Goal: Task Accomplishment & Management: Use online tool/utility

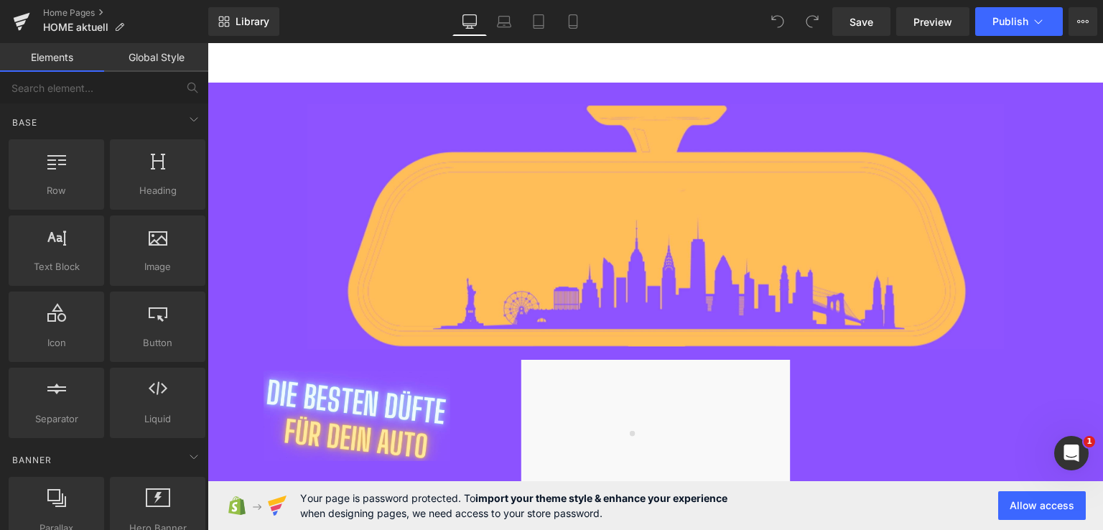
click at [779, 19] on icon at bounding box center [777, 21] width 13 height 13
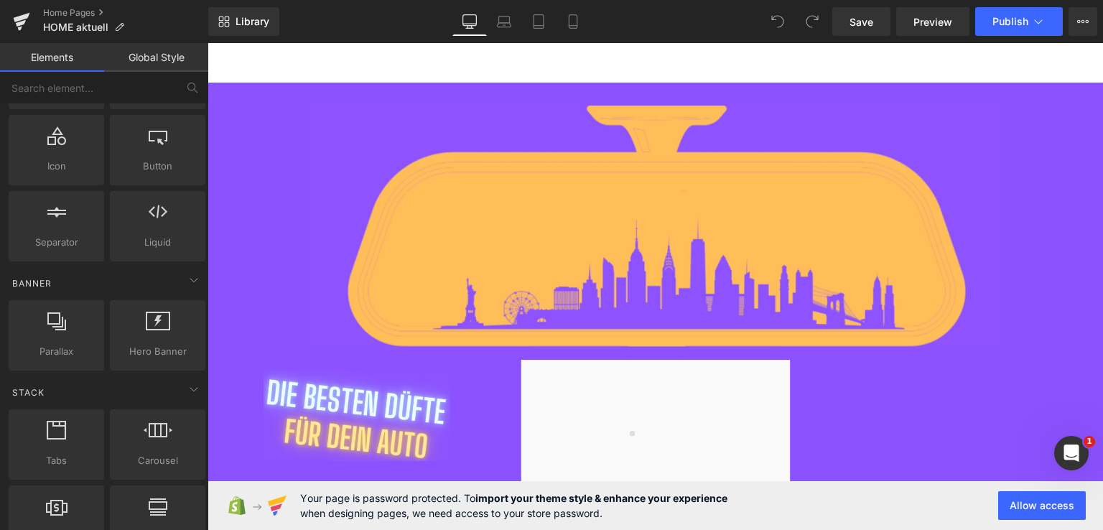
scroll to position [181, 0]
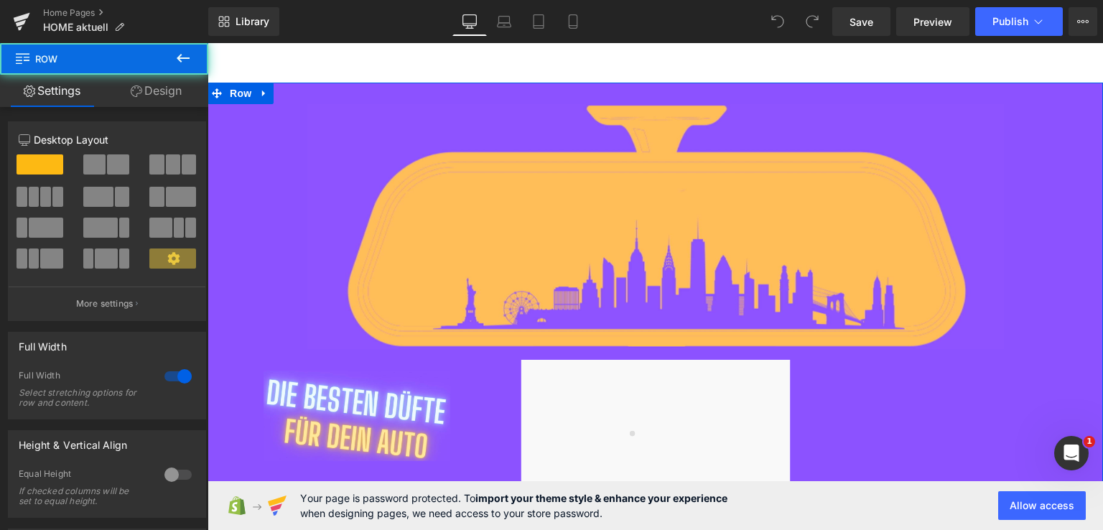
click at [460, 210] on div "Image Row Image Image Image Image" at bounding box center [656, 431] width 896 height 697
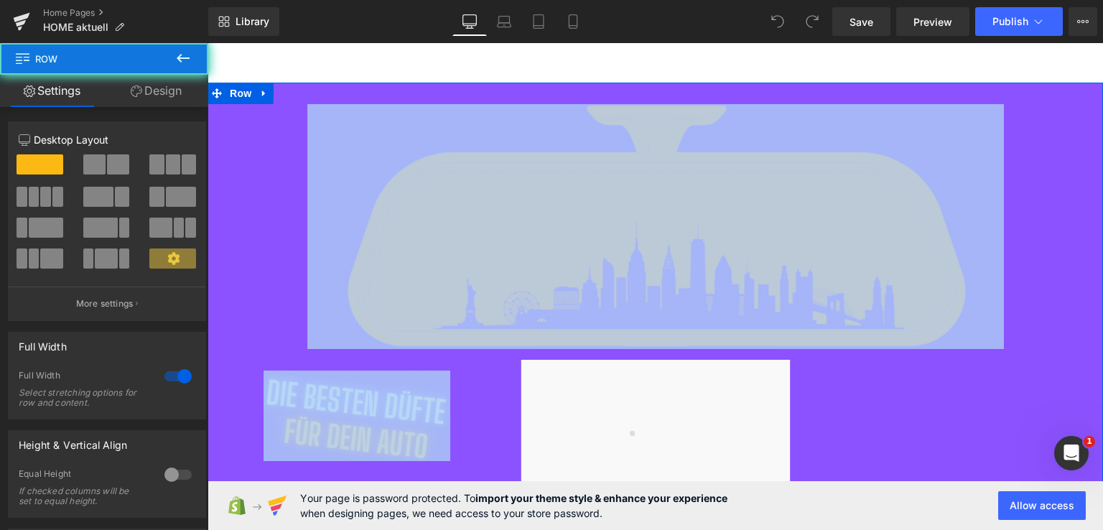
click at [460, 210] on div "Image Row Image Image Image Image" at bounding box center [656, 431] width 896 height 697
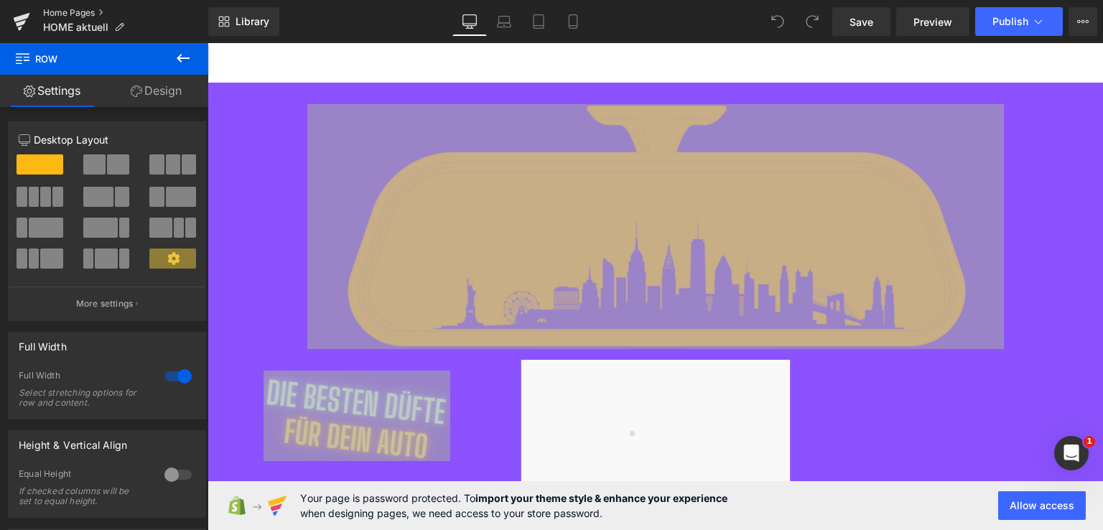
click at [81, 14] on link "Home Pages" at bounding box center [125, 12] width 165 height 11
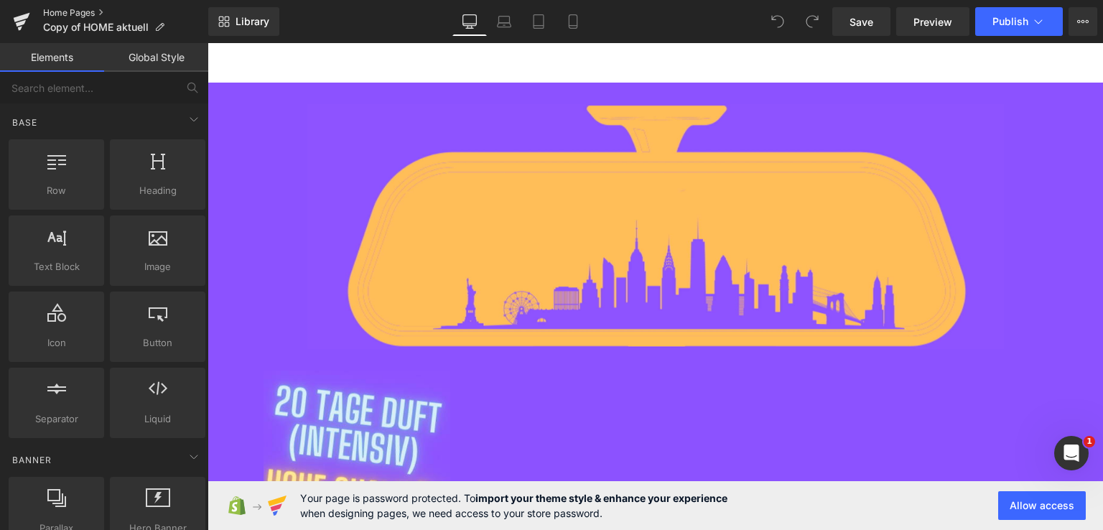
click at [80, 15] on link "Home Pages" at bounding box center [125, 12] width 165 height 11
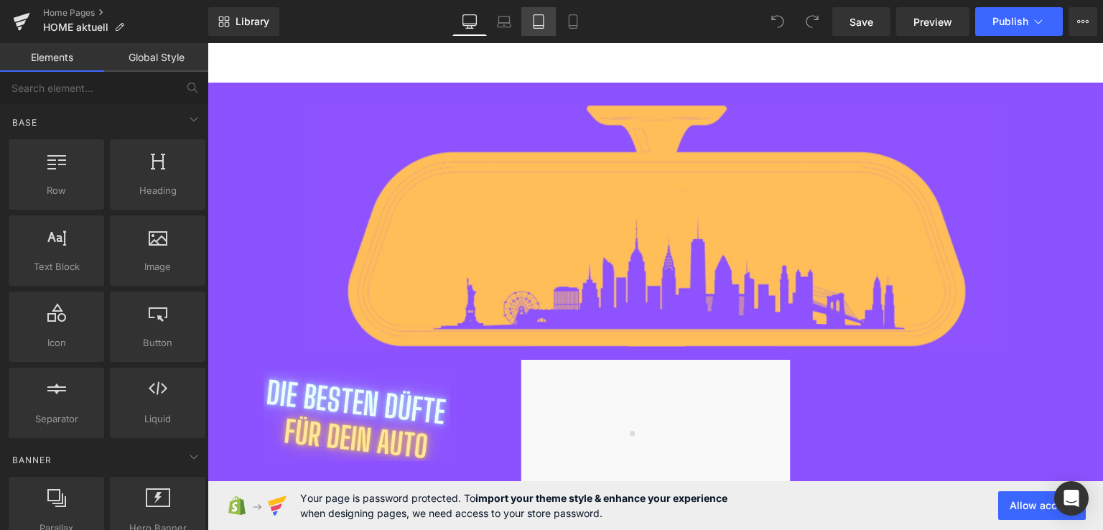
click at [539, 32] on link "Tablet" at bounding box center [538, 21] width 34 height 29
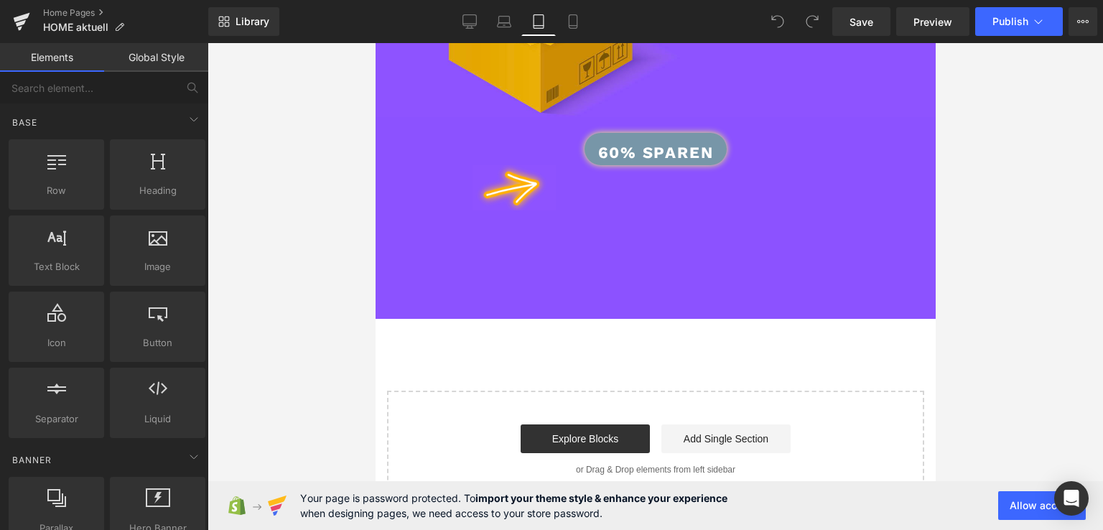
scroll to position [2723, 0]
click at [571, 15] on icon at bounding box center [573, 21] width 14 height 14
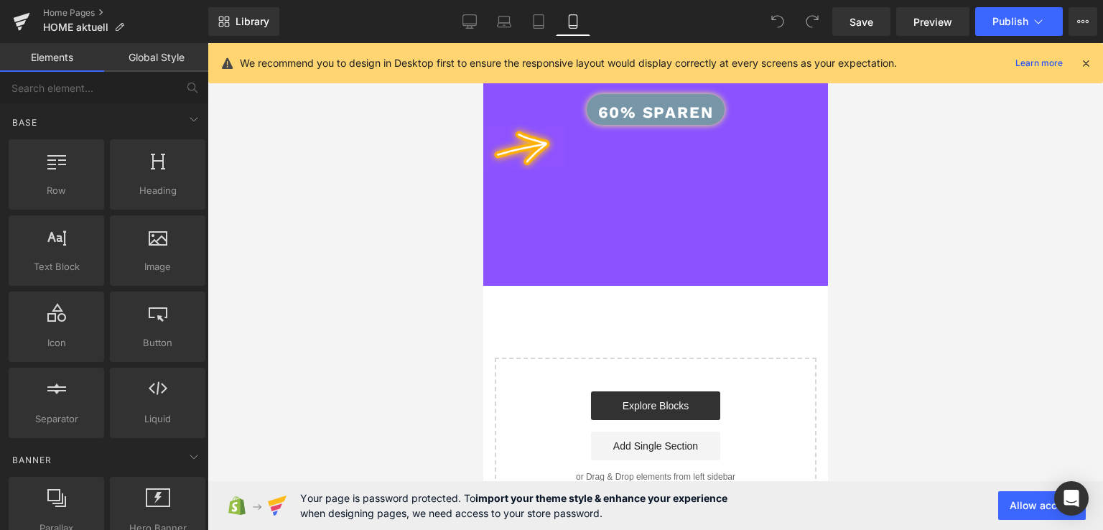
scroll to position [2233, 0]
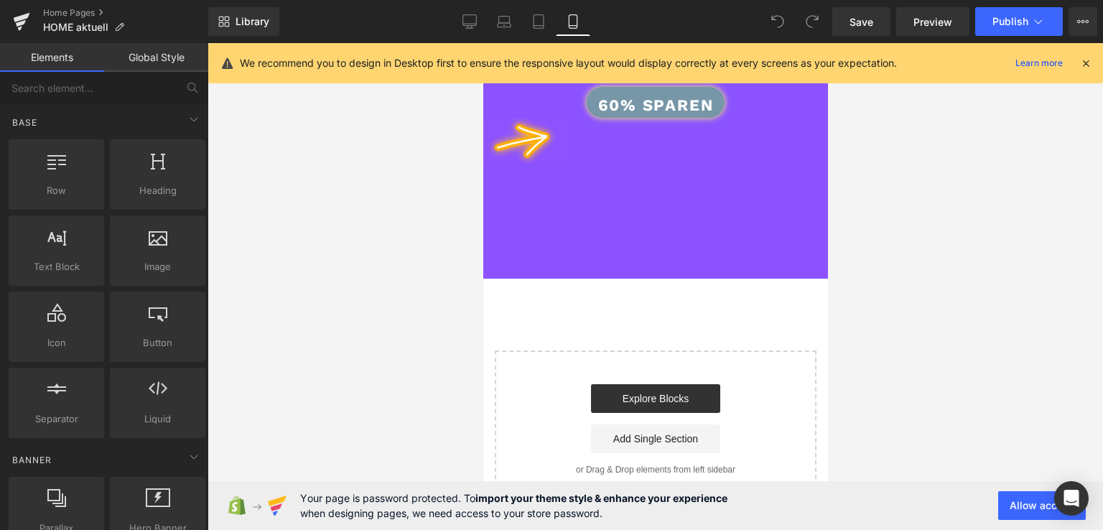
click at [781, 24] on icon at bounding box center [777, 21] width 13 height 13
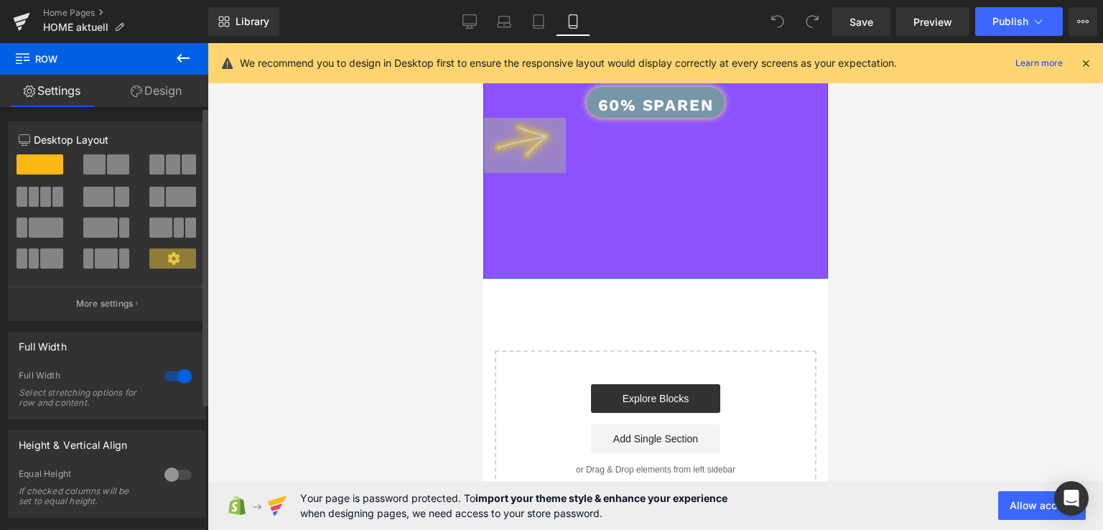
click at [155, 255] on span at bounding box center [172, 259] width 47 height 20
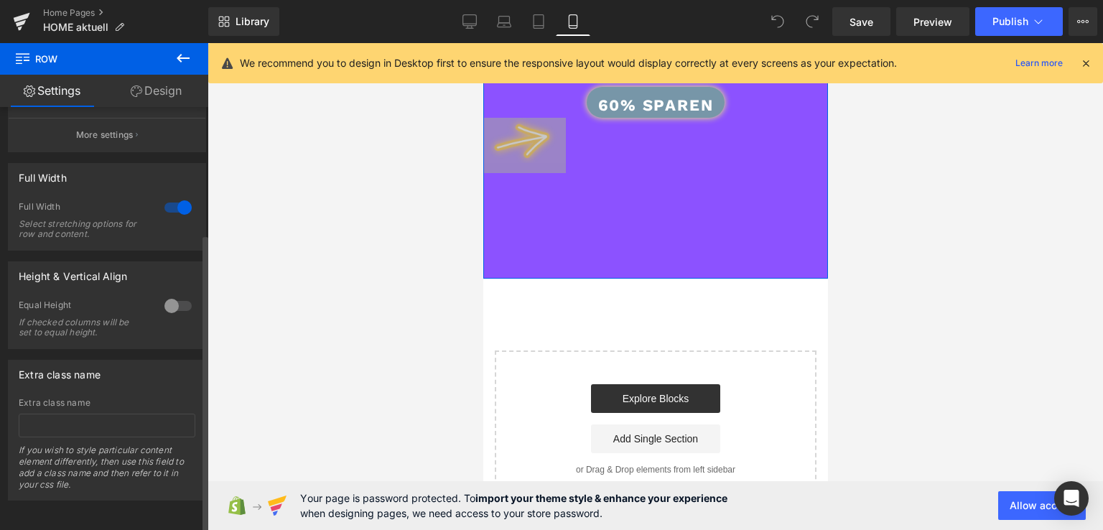
scroll to position [0, 0]
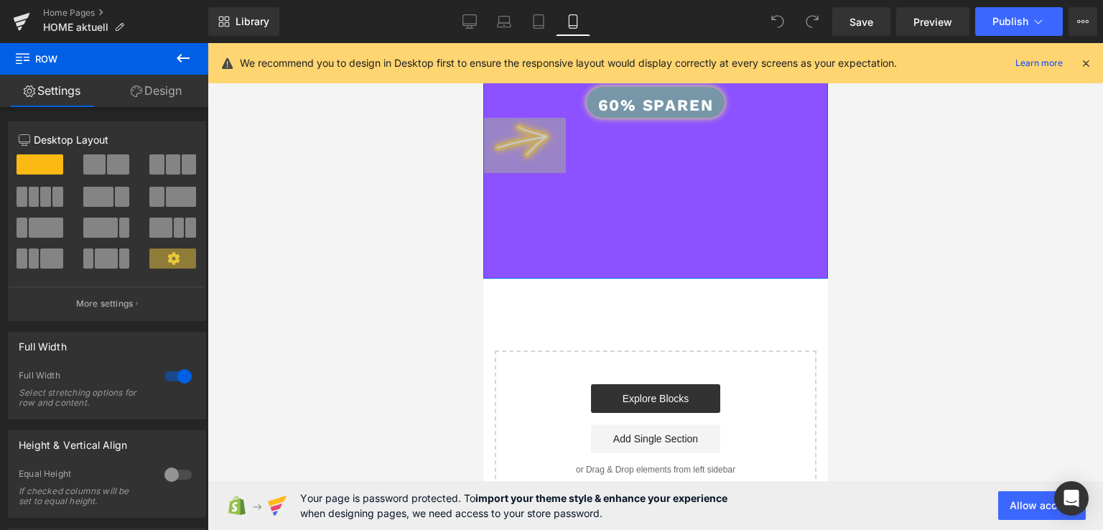
click at [147, 88] on link "Design" at bounding box center [156, 91] width 104 height 32
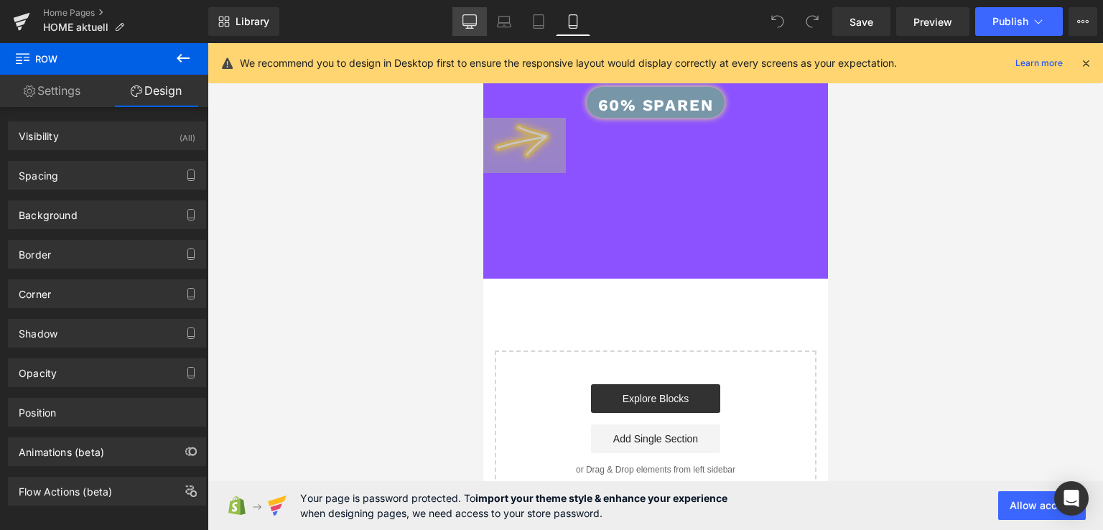
click at [471, 29] on link "Desktop" at bounding box center [469, 21] width 34 height 29
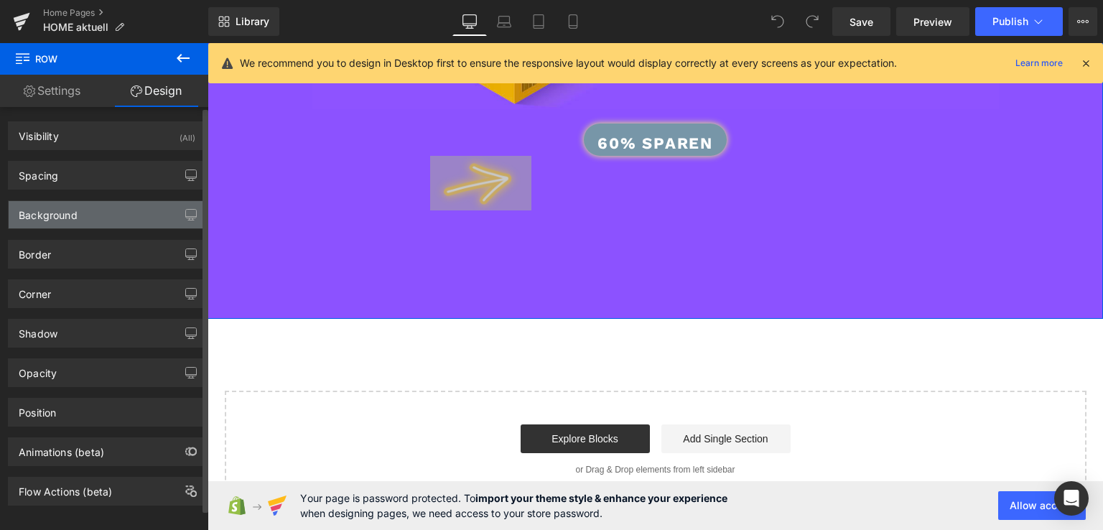
click at [121, 223] on div "Background" at bounding box center [107, 214] width 197 height 27
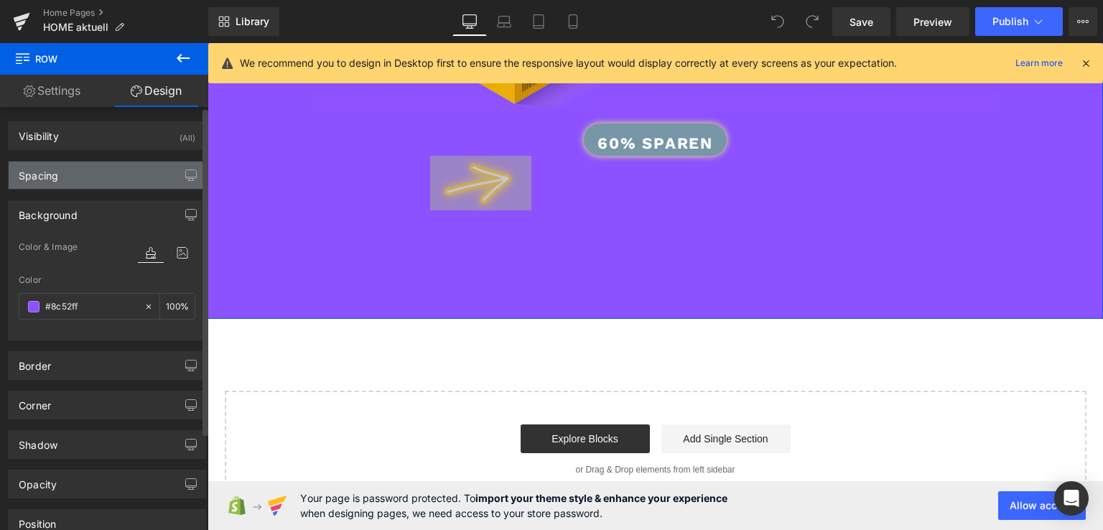
click at [131, 175] on div "Spacing" at bounding box center [107, 175] width 197 height 27
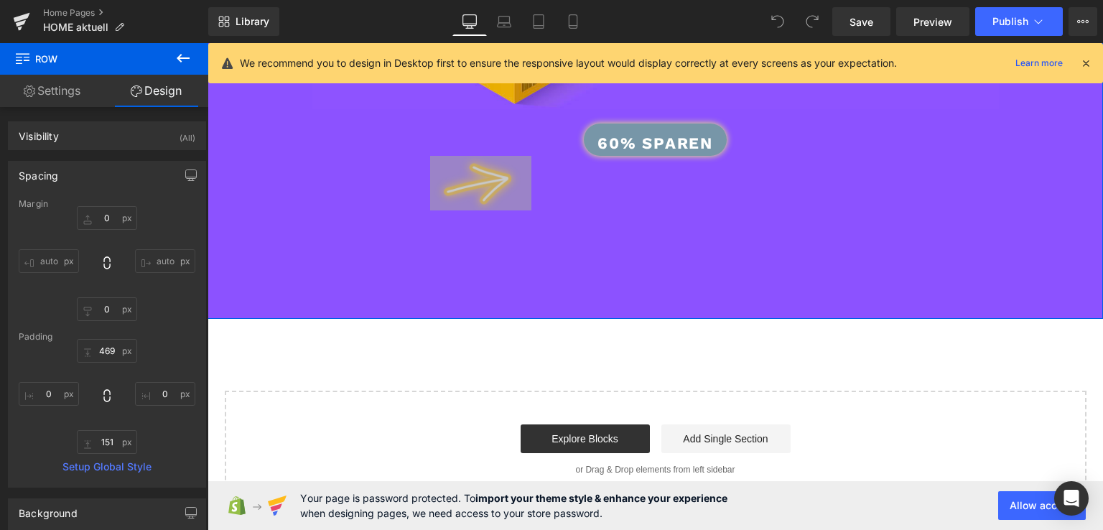
click at [63, 79] on link "Settings" at bounding box center [52, 91] width 104 height 32
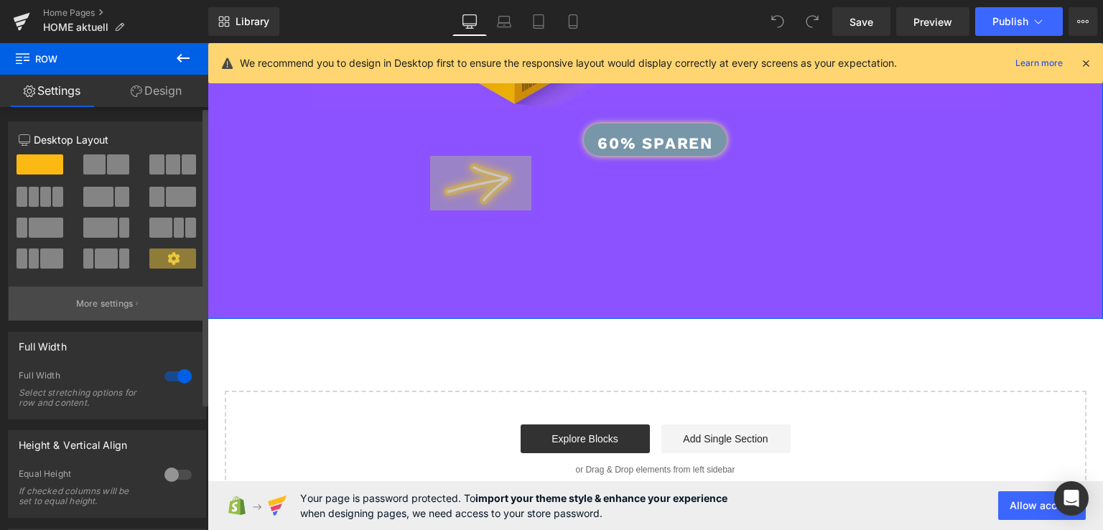
click at [114, 304] on p "More settings" at bounding box center [104, 303] width 57 height 13
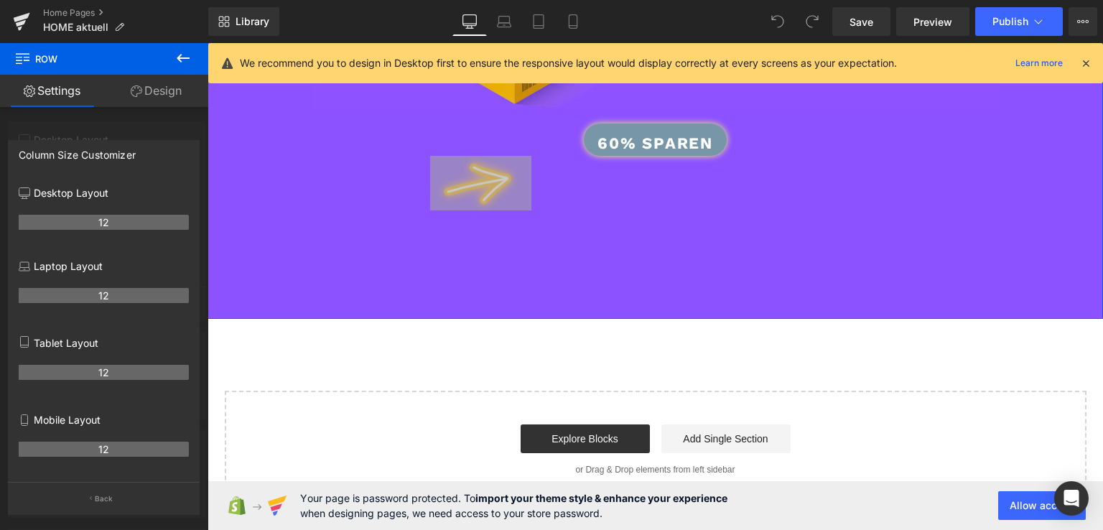
click at [58, 127] on div at bounding box center [104, 290] width 208 height 494
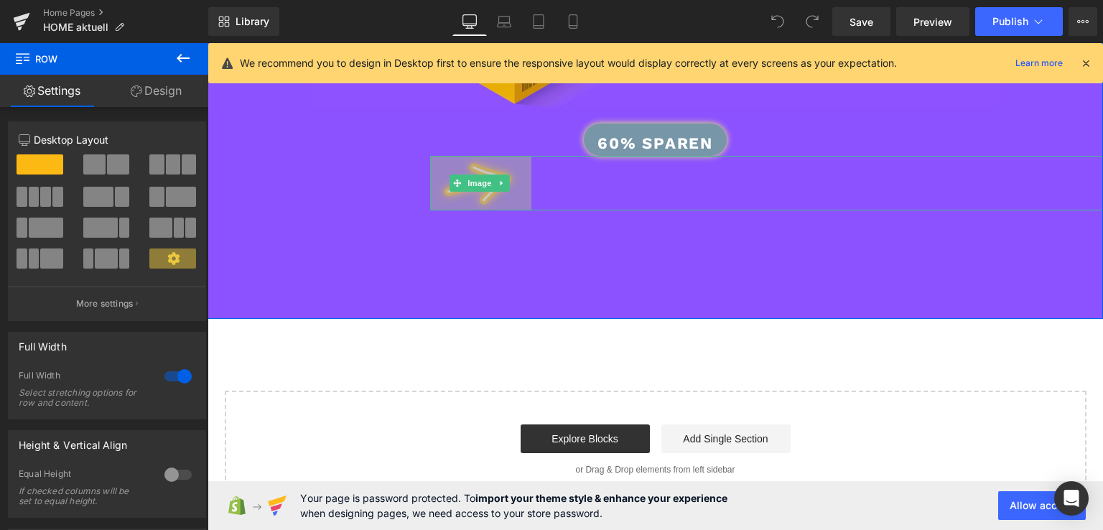
click at [151, 100] on link "Design" at bounding box center [156, 91] width 104 height 32
type input "0"
type input "469"
type input "0"
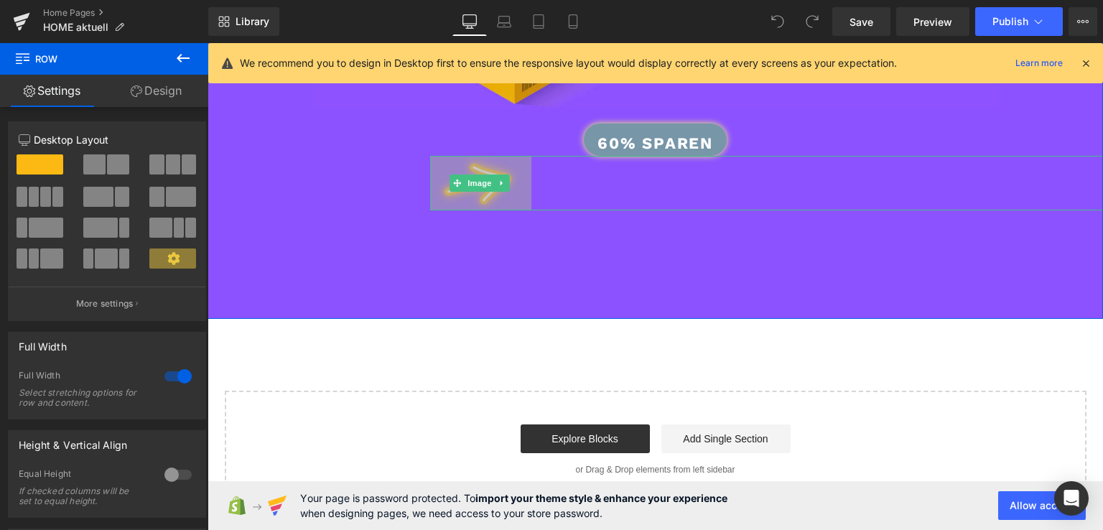
type input "151"
type input "0"
type input "100"
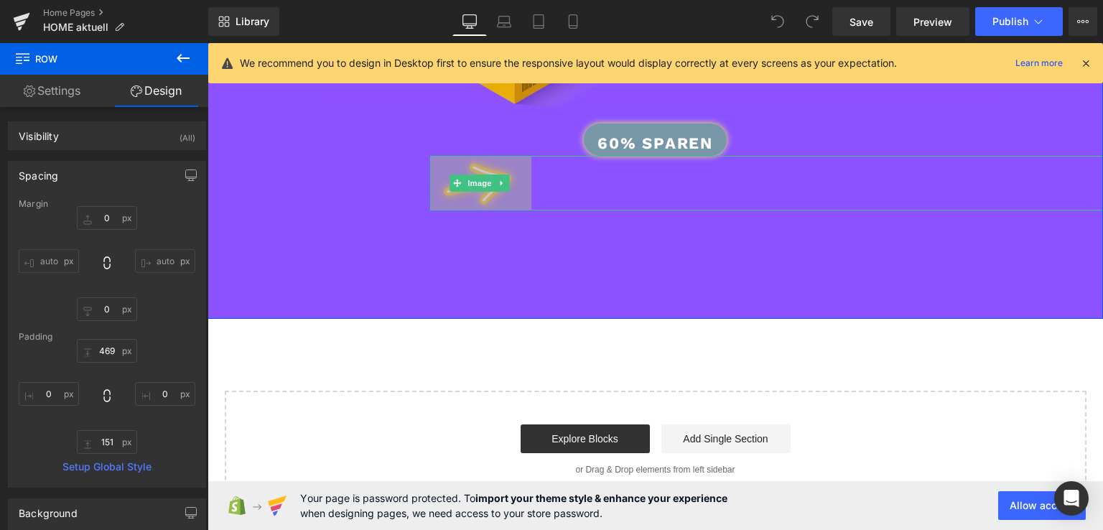
click at [151, 100] on link "Design" at bounding box center [156, 91] width 104 height 32
click at [161, 174] on div "Spacing" at bounding box center [107, 175] width 197 height 27
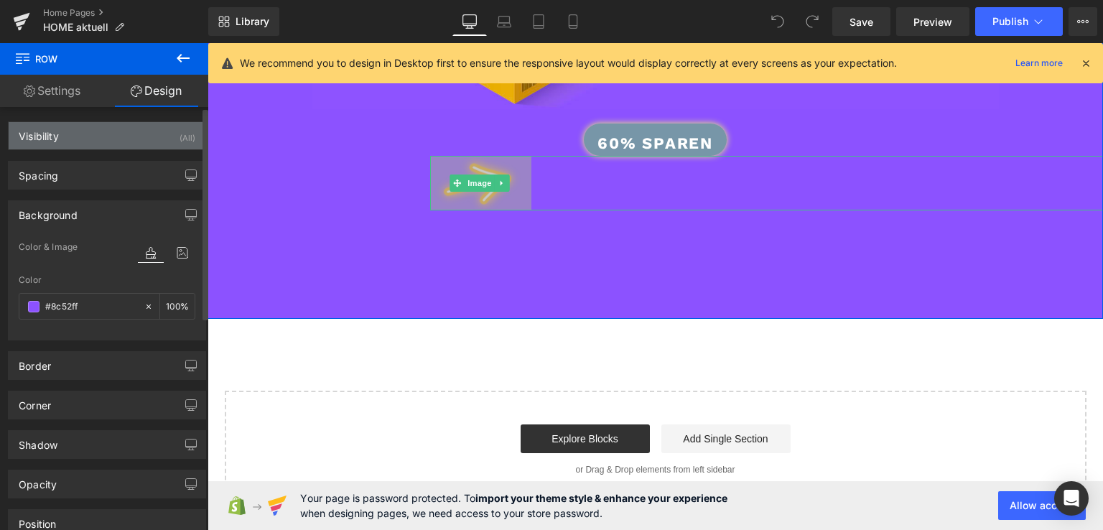
click at [108, 131] on div "Visibility (All)" at bounding box center [107, 135] width 197 height 27
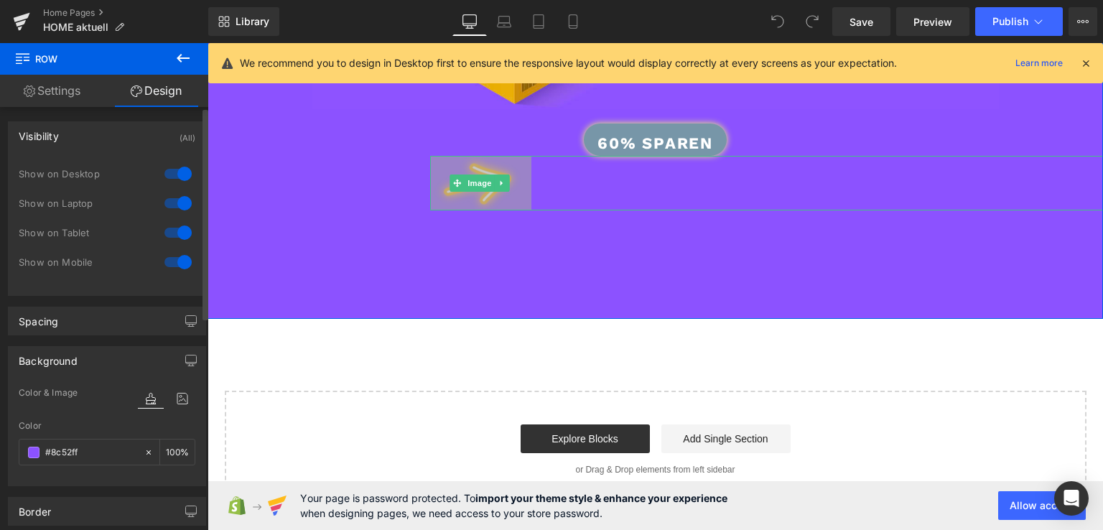
click at [50, 130] on div "Visibility" at bounding box center [39, 132] width 40 height 20
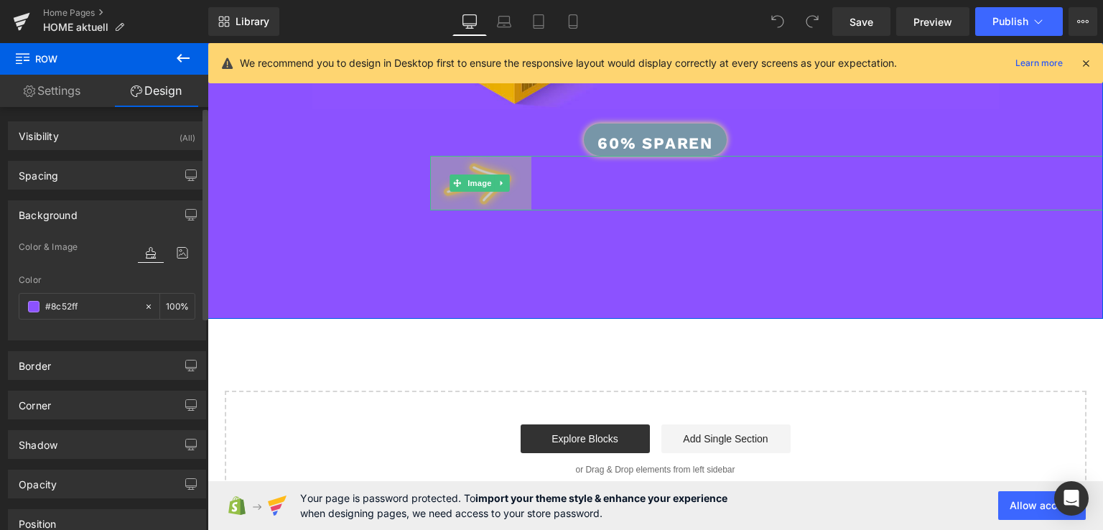
click at [64, 213] on div "Background" at bounding box center [48, 211] width 59 height 20
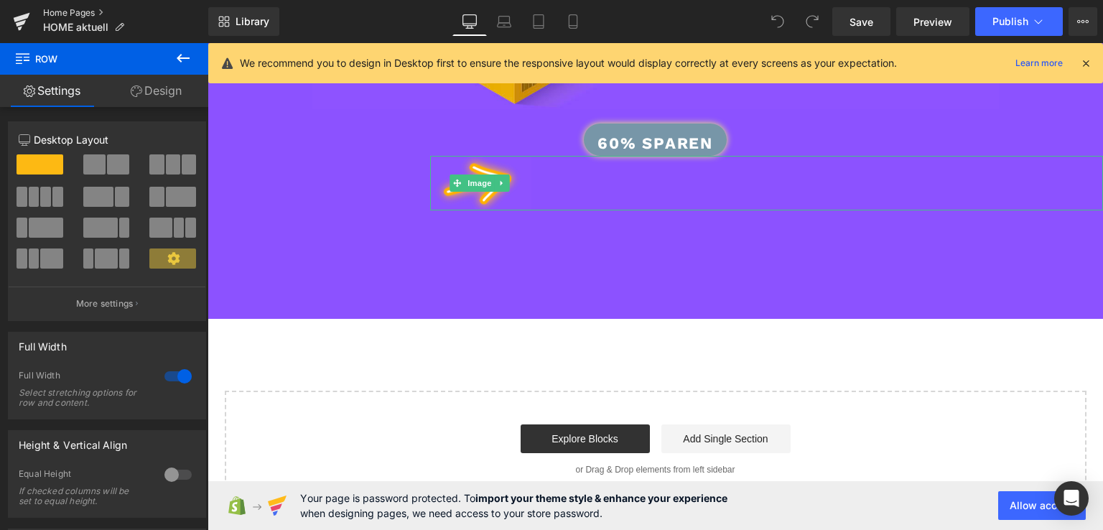
click at [78, 9] on link "Home Pages" at bounding box center [125, 12] width 165 height 11
